Goal: Task Accomplishment & Management: Complete application form

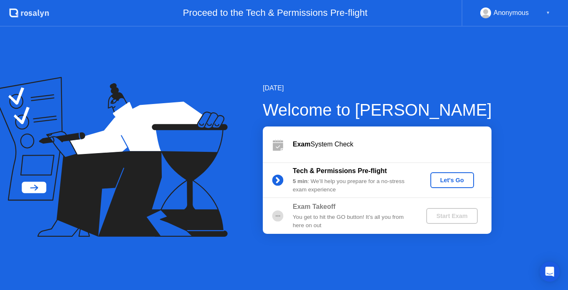
click at [450, 178] on div "Let's Go" at bounding box center [452, 180] width 37 height 7
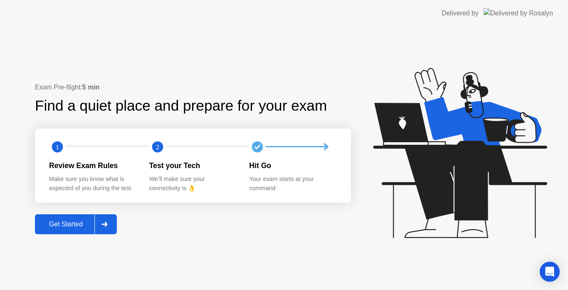
click at [79, 223] on div "Get Started" at bounding box center [65, 223] width 57 height 7
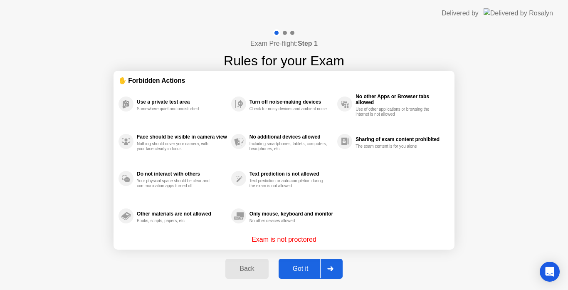
click at [307, 266] on div "Got it" at bounding box center [300, 268] width 39 height 7
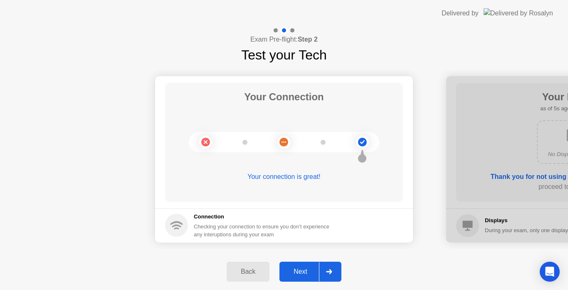
click at [301, 270] on div "Next" at bounding box center [300, 271] width 37 height 7
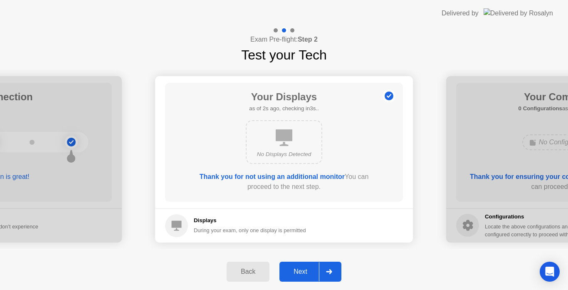
click at [300, 272] on div "Next" at bounding box center [300, 271] width 37 height 7
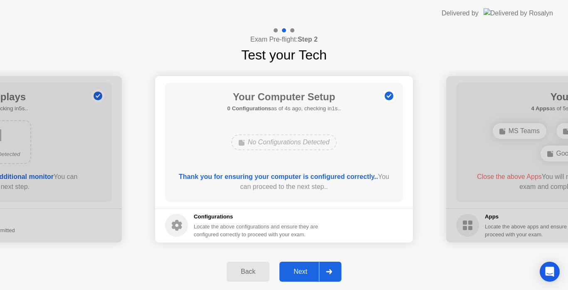
click at [300, 272] on div "Next" at bounding box center [300, 271] width 37 height 7
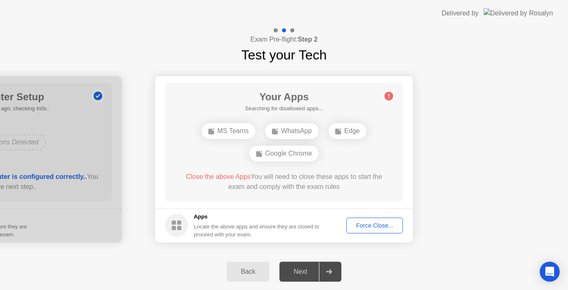
click at [360, 229] on div "Force Close..." at bounding box center [374, 225] width 51 height 7
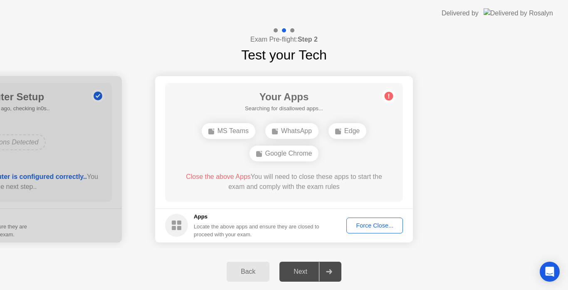
click at [371, 222] on div "Force Close..." at bounding box center [374, 225] width 51 height 7
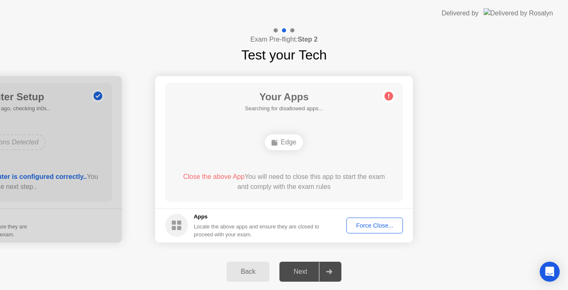
click at [392, 224] on div "Force Close..." at bounding box center [374, 225] width 51 height 7
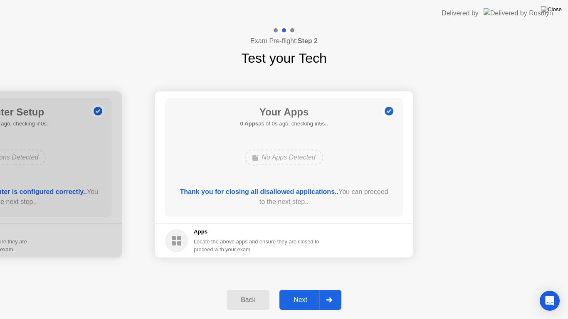
click at [328, 205] on div "Thank you for closing all disallowed applications.. You can proceed to the next…" at bounding box center [284, 197] width 214 height 20
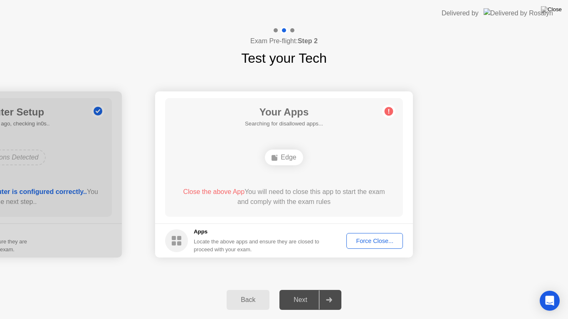
click at [378, 246] on button "Force Close..." at bounding box center [374, 241] width 57 height 16
click at [288, 161] on div "Edge" at bounding box center [284, 158] width 38 height 16
click at [370, 238] on div "Force Close..." at bounding box center [374, 241] width 51 height 7
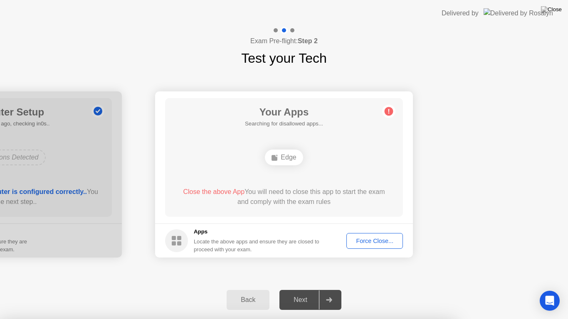
click at [393, 108] on icon at bounding box center [388, 111] width 13 height 13
click at [376, 239] on div "Force Close..." at bounding box center [374, 241] width 51 height 7
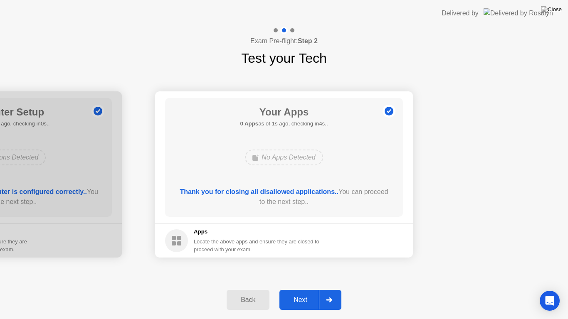
click at [300, 289] on div "Next" at bounding box center [300, 299] width 37 height 7
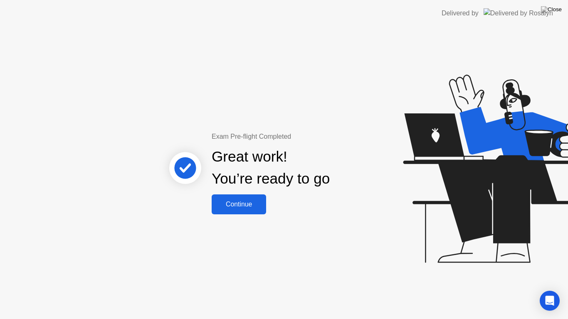
click at [243, 207] on div "Continue" at bounding box center [238, 204] width 49 height 7
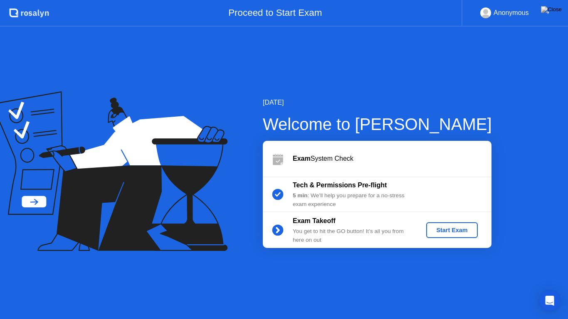
click at [458, 229] on div "Start Exam" at bounding box center [451, 230] width 44 height 7
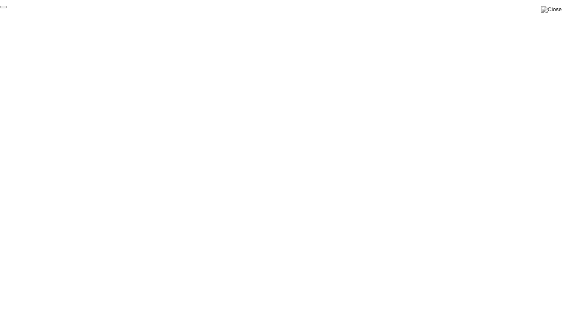
click div "End Proctoring Session"
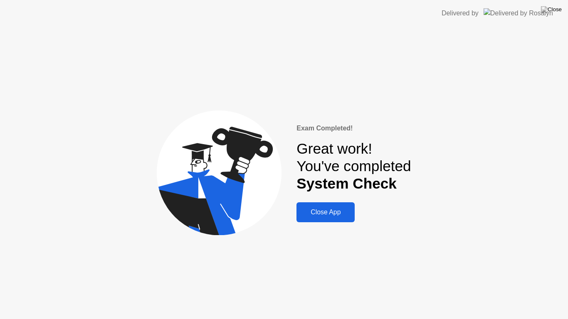
click at [343, 213] on div "Close App" at bounding box center [325, 212] width 53 height 7
